Goal: Navigation & Orientation: Find specific page/section

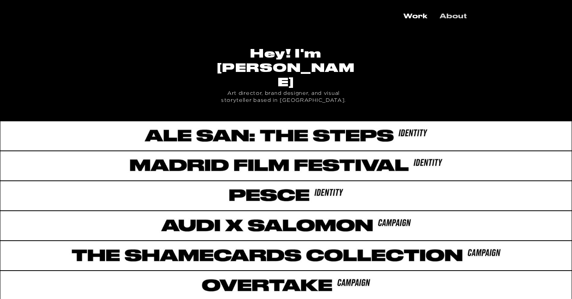
click at [448, 15] on p "About" at bounding box center [453, 17] width 35 height 14
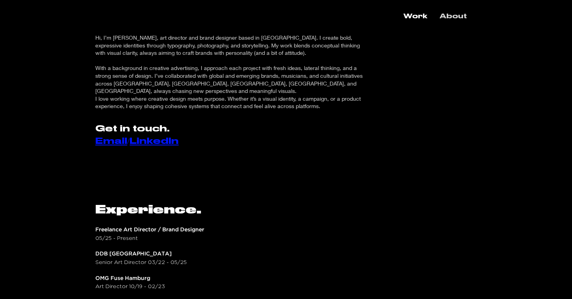
scroll to position [37, 0]
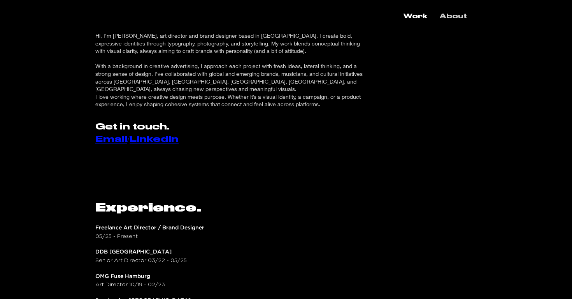
click at [310, 75] on p "With a background in creative advertising, I approach each project with fresh i…" at bounding box center [232, 77] width 274 height 30
click at [420, 16] on p "Work" at bounding box center [416, 17] width 32 height 14
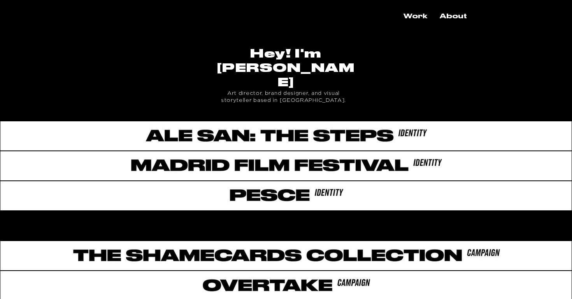
click at [271, 211] on div at bounding box center [286, 224] width 572 height 27
